Goal: Information Seeking & Learning: Understand process/instructions

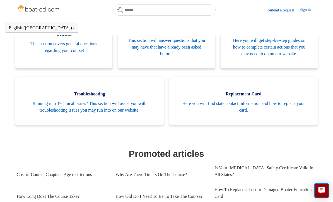
scroll to position [145, 0]
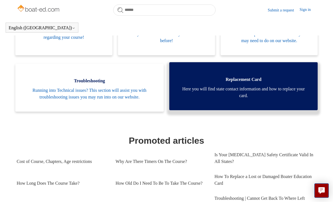
click at [199, 95] on span "Here you will find state contact information and how to replace your card." at bounding box center [244, 92] width 132 height 13
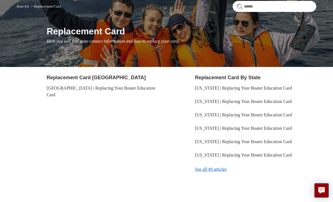
scroll to position [48, 0]
click at [199, 165] on link "See all 49 articles" at bounding box center [255, 169] width 121 height 15
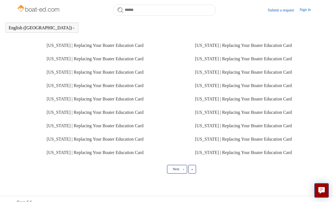
scroll to position [174, 0]
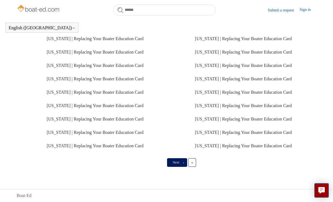
click at [175, 165] on span "Next" at bounding box center [176, 163] width 6 height 4
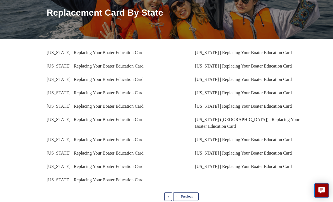
scroll to position [67, 0]
click at [57, 121] on link "Florida | Replacing Your Boater Education Card" at bounding box center [95, 119] width 97 height 5
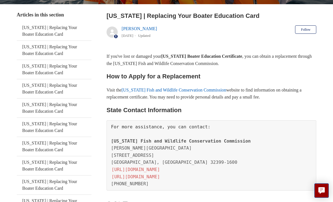
scroll to position [102, 0]
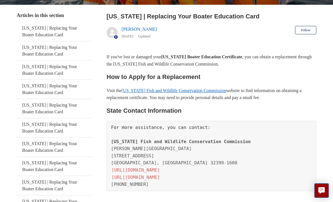
click at [166, 91] on link "Florida Fish and Wildlife Conservation Commission" at bounding box center [174, 90] width 105 height 5
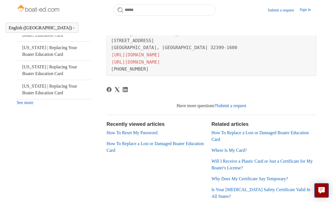
scroll to position [203, 0]
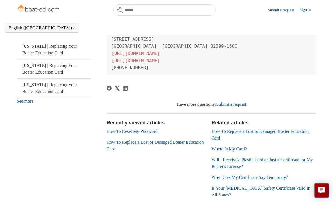
click at [223, 135] on link "How To Replace a Lost or Damaged Boater Education Card" at bounding box center [259, 134] width 97 height 11
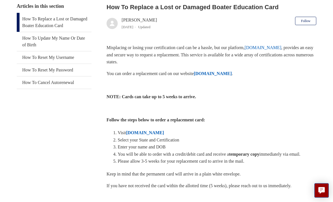
scroll to position [132, 0]
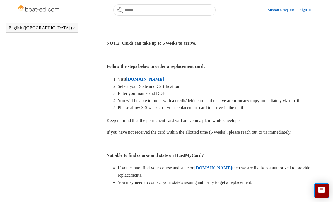
click at [142, 77] on strong "[DOMAIN_NAME]" at bounding box center [145, 79] width 38 height 5
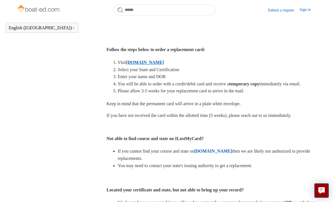
scroll to position [168, 0]
